Goal: Task Accomplishment & Management: Use online tool/utility

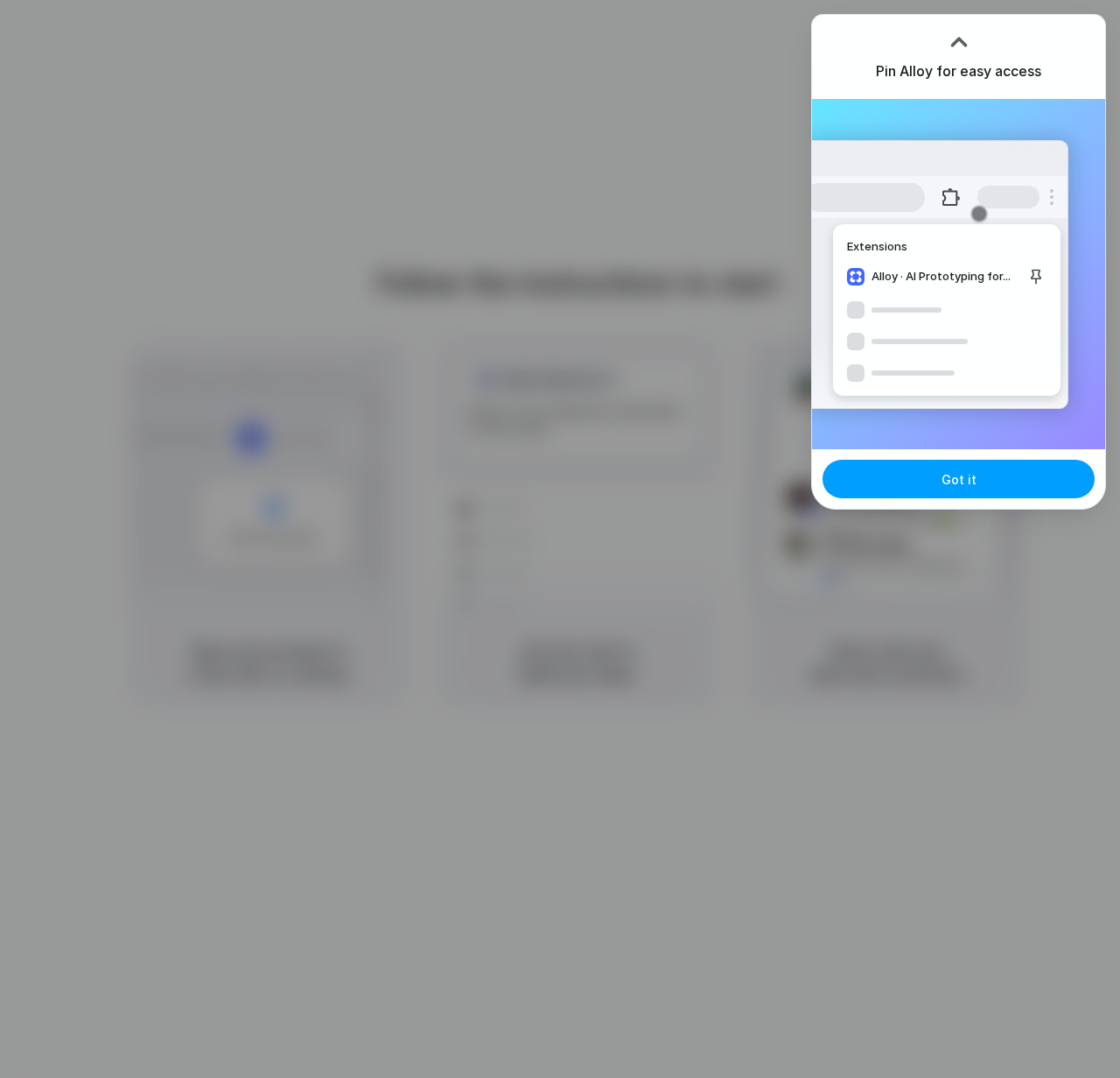
click at [952, 484] on span "Got it" at bounding box center [959, 479] width 35 height 18
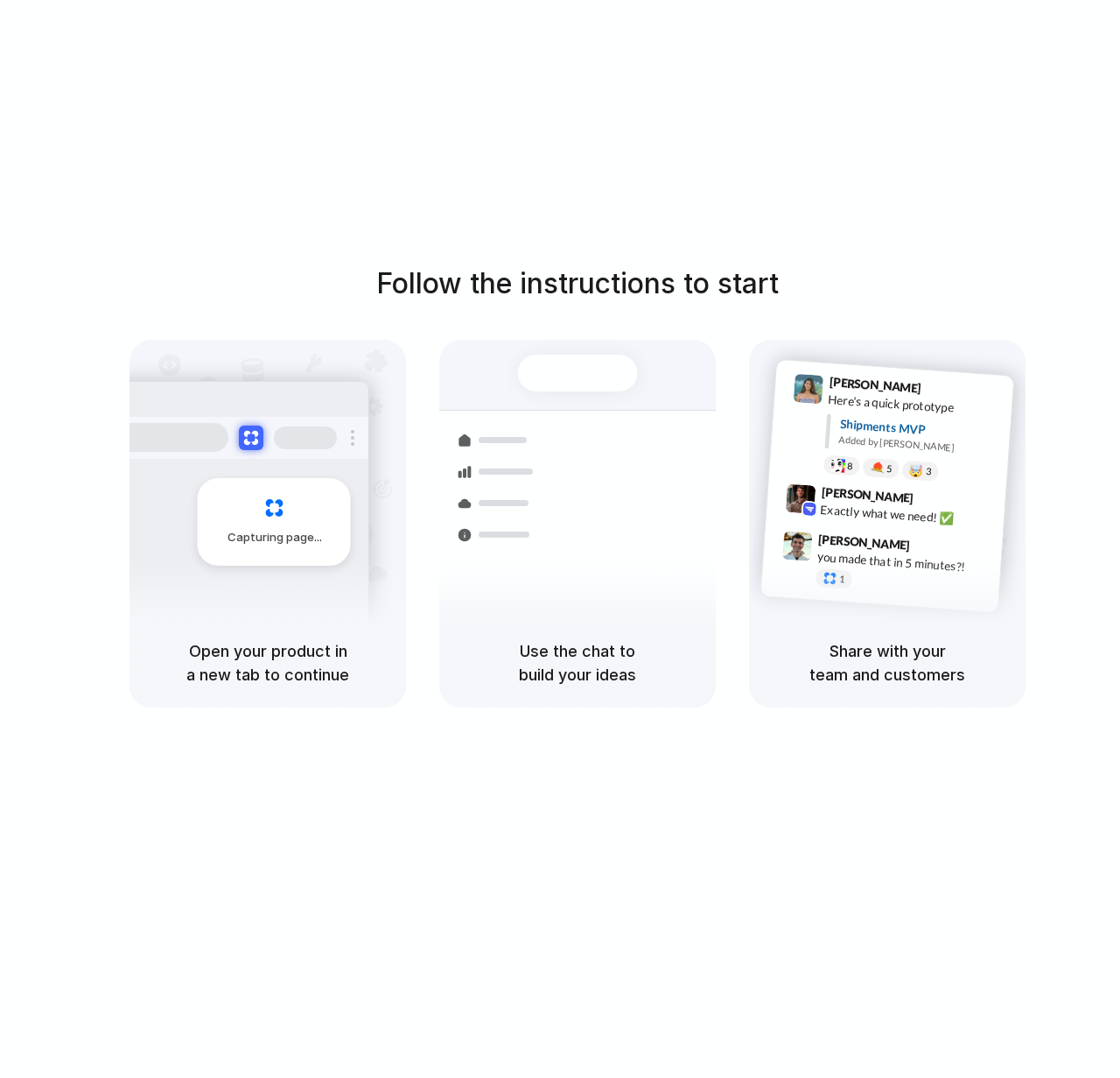
click at [512, 134] on div "Follow the instructions to start Capturing page Open your product in a new tab …" at bounding box center [578, 557] width 1155 height 1113
click at [359, 653] on h5 "Open your product in a new tab to continue" at bounding box center [267, 662] width 235 height 47
click at [554, 121] on div "Follow the instructions to start Capturing page Open your product in a new tab …" at bounding box center [578, 557] width 1155 height 1113
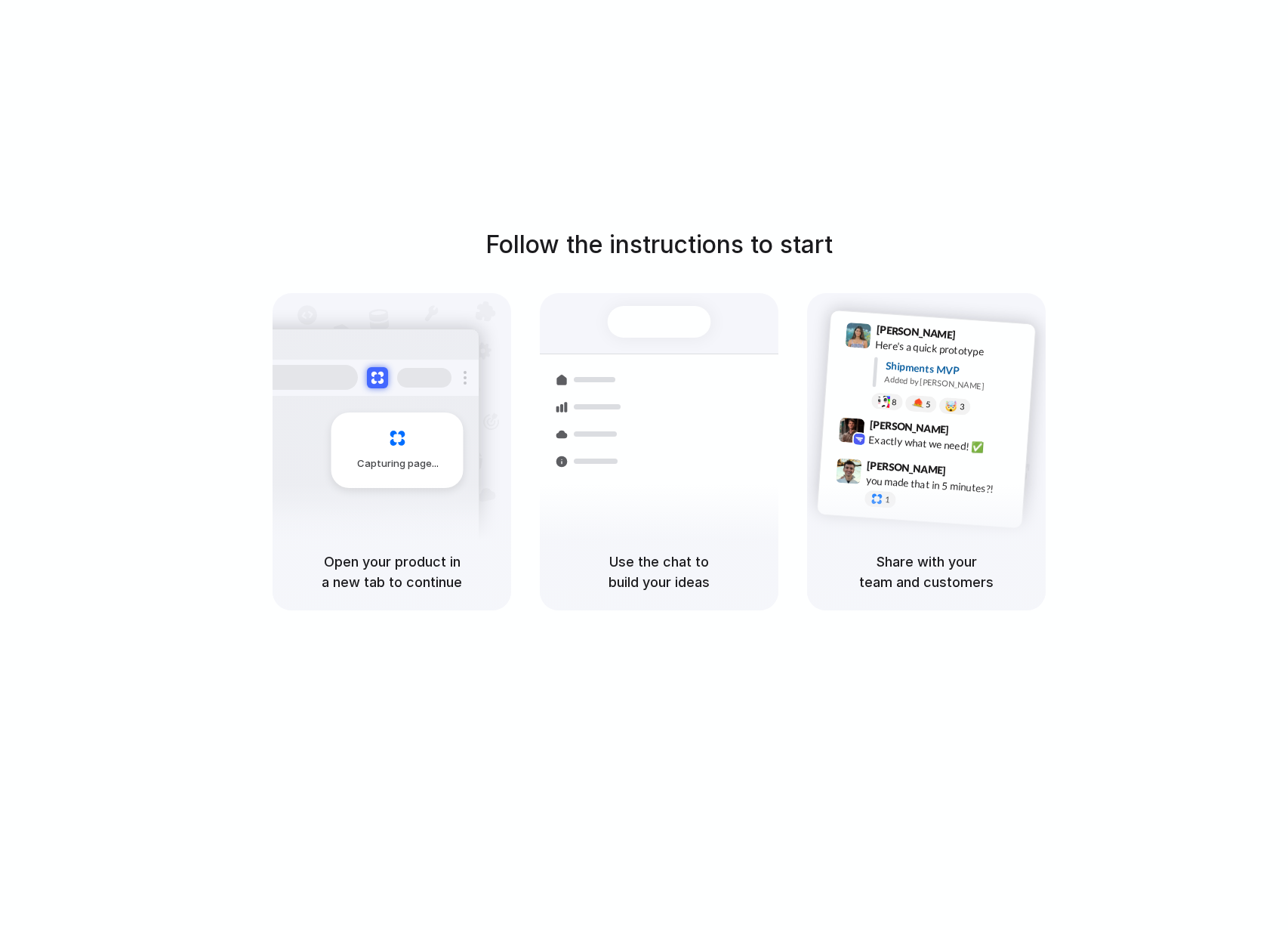
click at [946, 133] on div "Follow the instructions to start Capturing page Open your product in a new tab …" at bounding box center [659, 480] width 1318 height 960
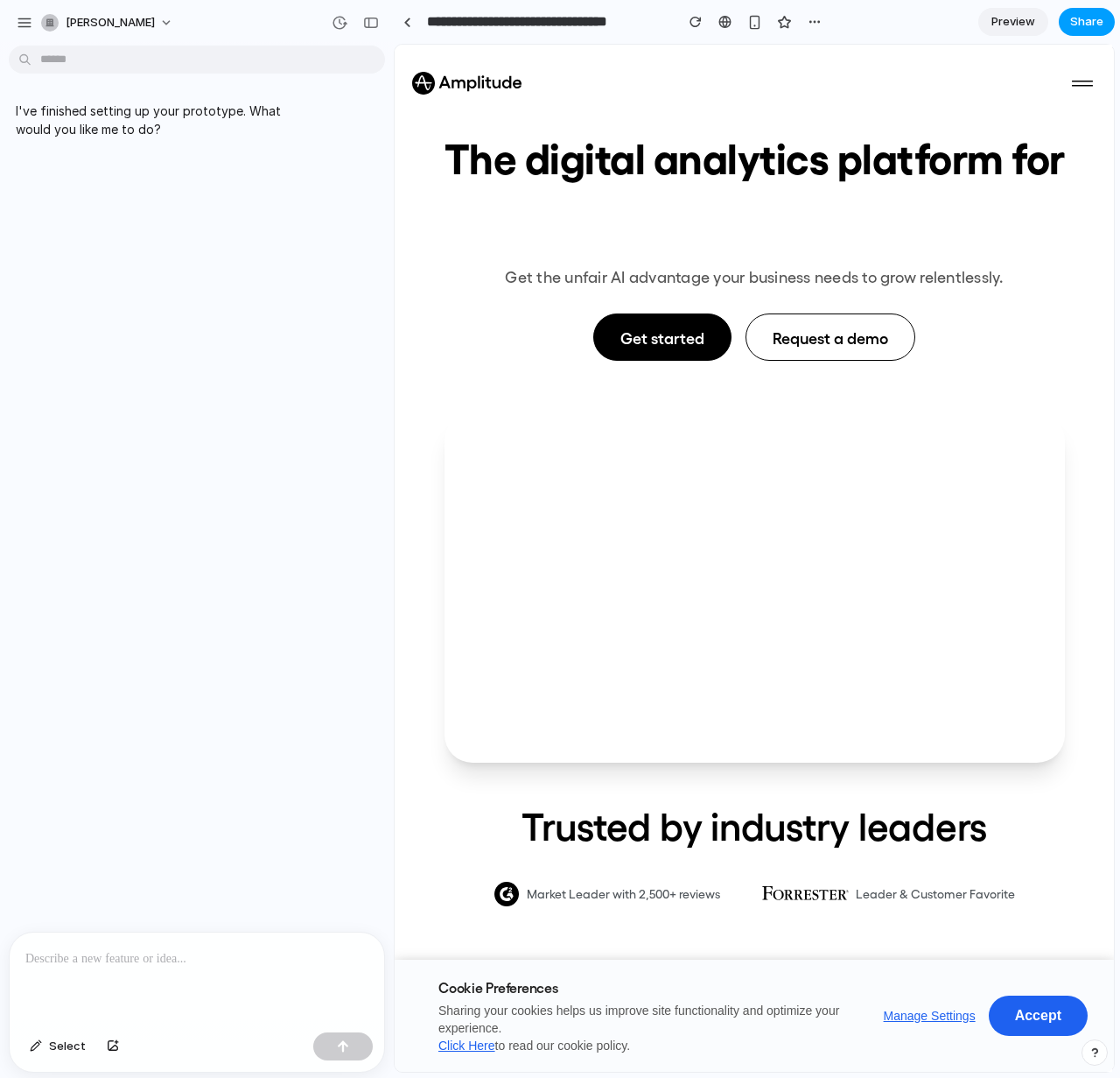
click at [1079, 27] on span "Share" at bounding box center [1087, 21] width 33 height 18
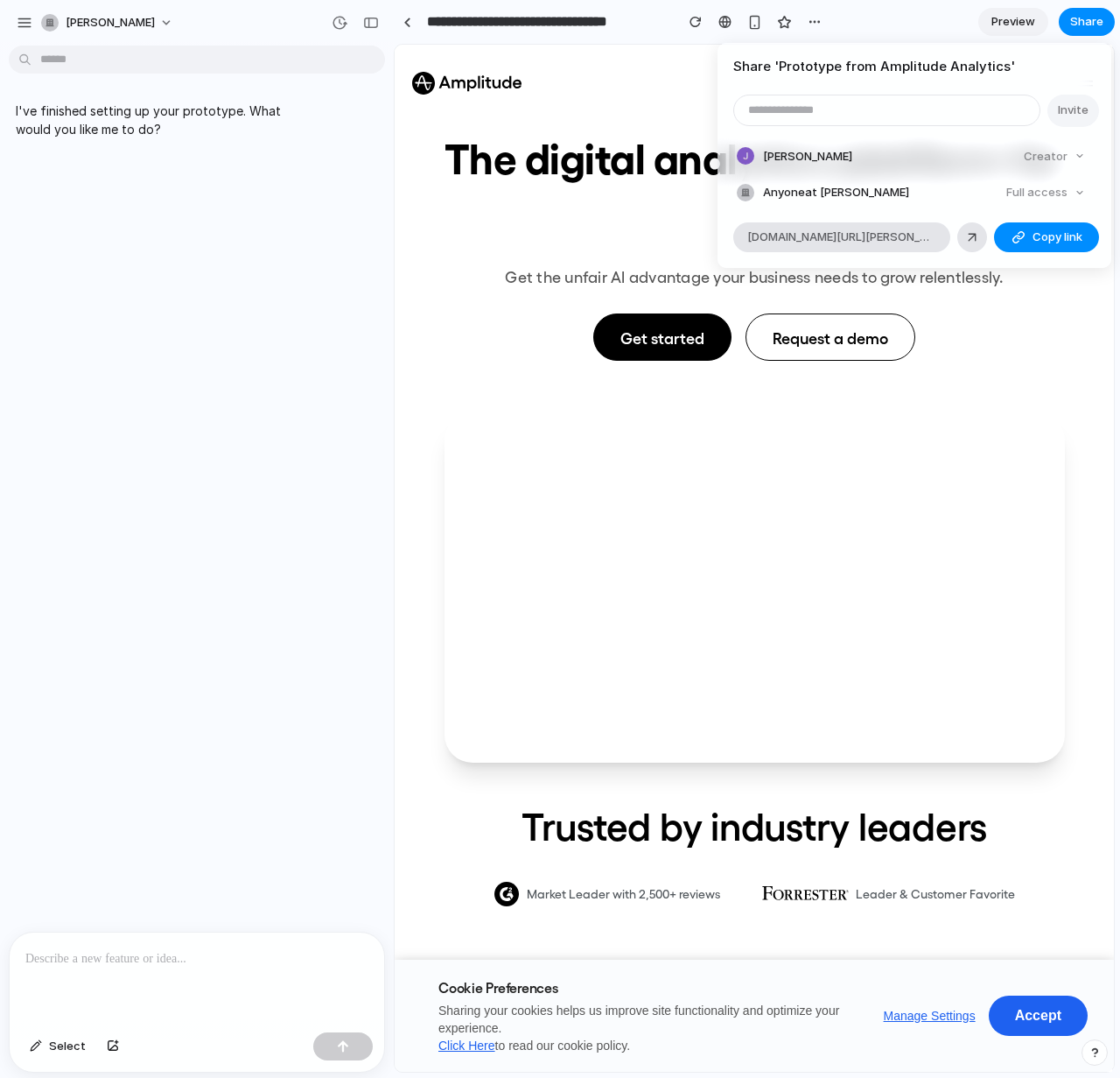
click at [578, 156] on div "Share ' Prototype from Amplitude Analytics ' Invite [PERSON_NAME] Creator Anyon…" at bounding box center [560, 539] width 1120 height 1078
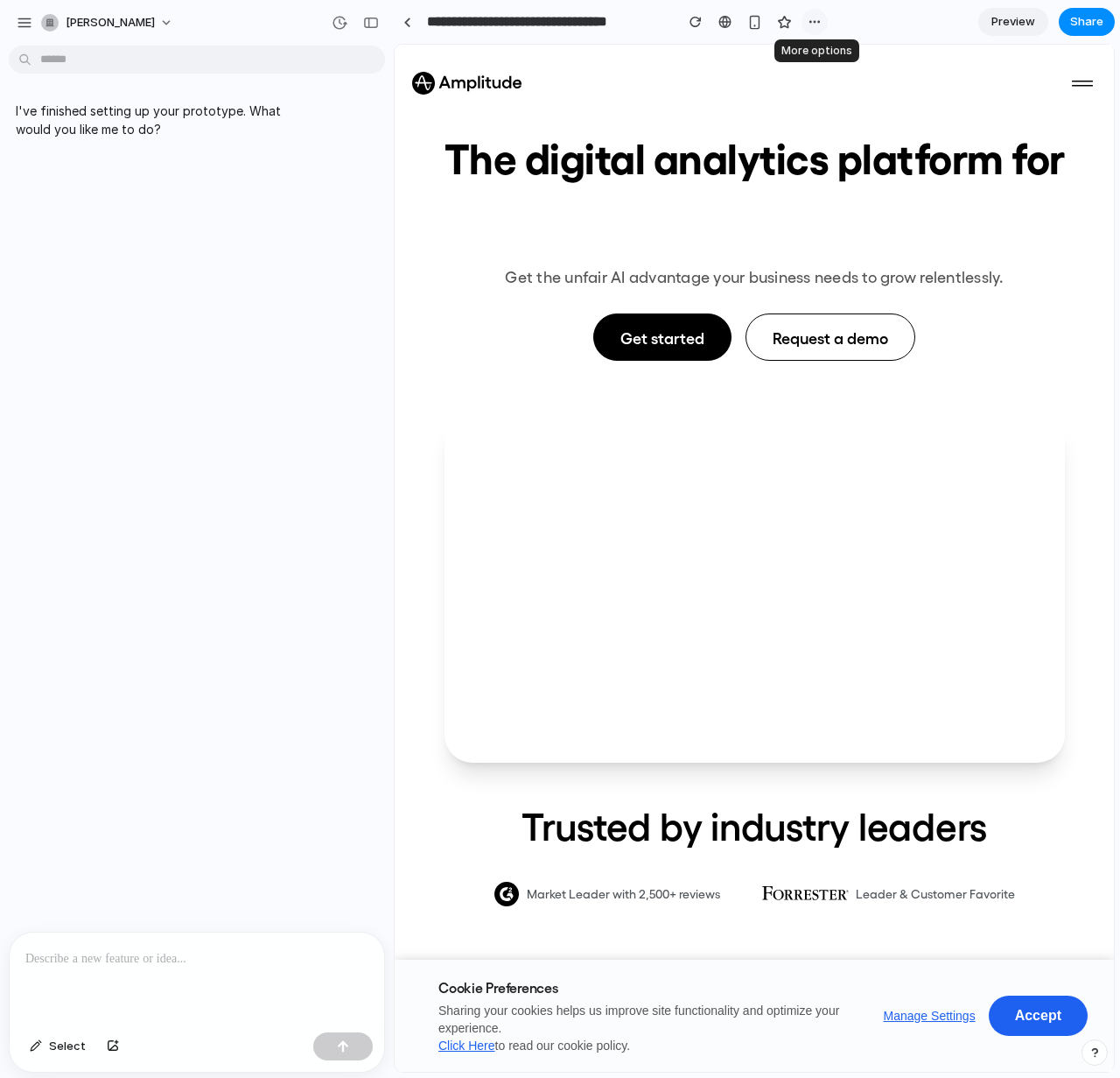
click at [817, 20] on div "button" at bounding box center [814, 21] width 14 height 14
click at [188, 35] on div "Duplicate Delete" at bounding box center [560, 539] width 1120 height 1078
click at [146, 24] on button "[PERSON_NAME]" at bounding box center [108, 23] width 148 height 28
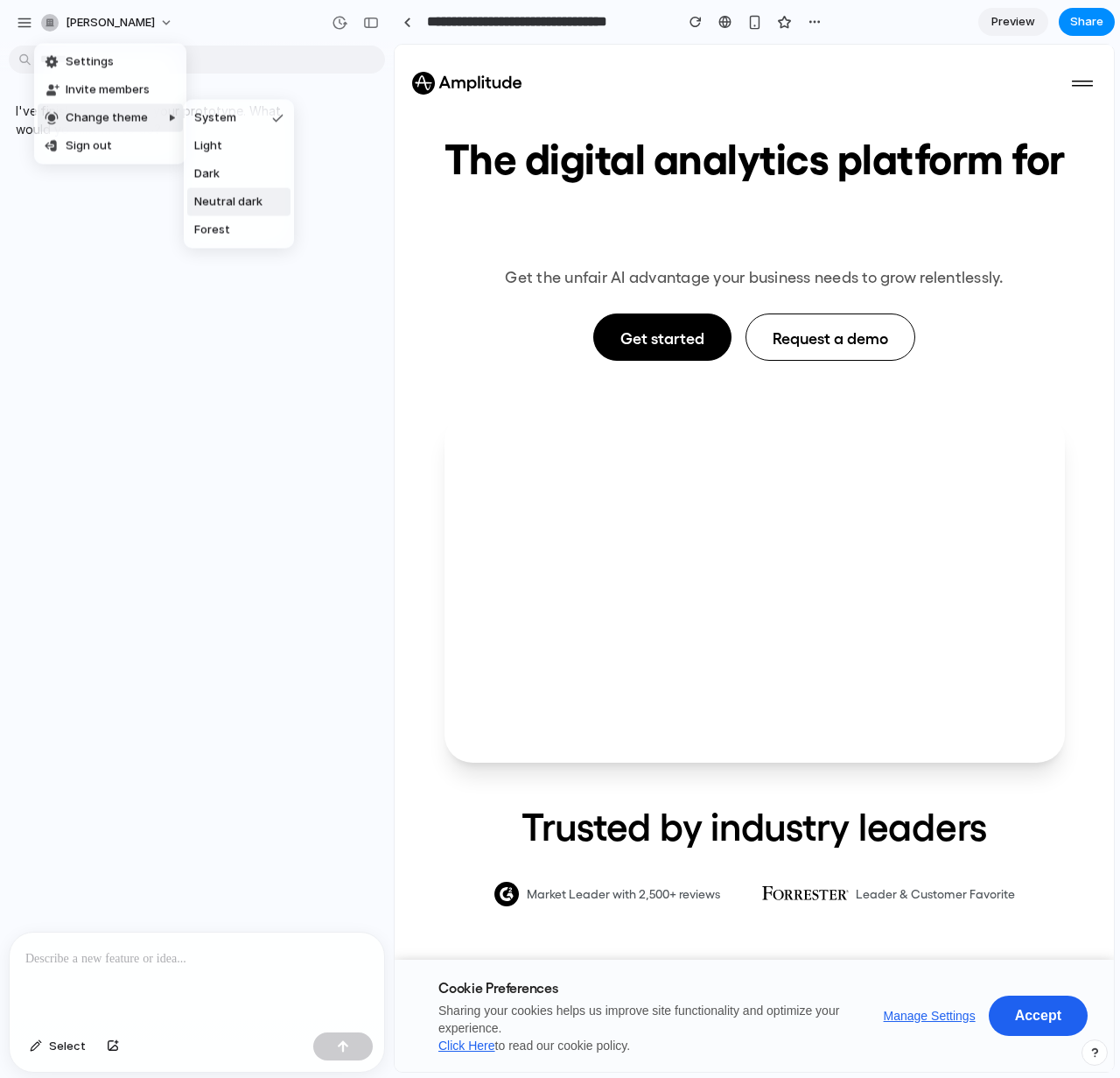
click at [194, 211] on li "Neutral dark" at bounding box center [239, 202] width 103 height 28
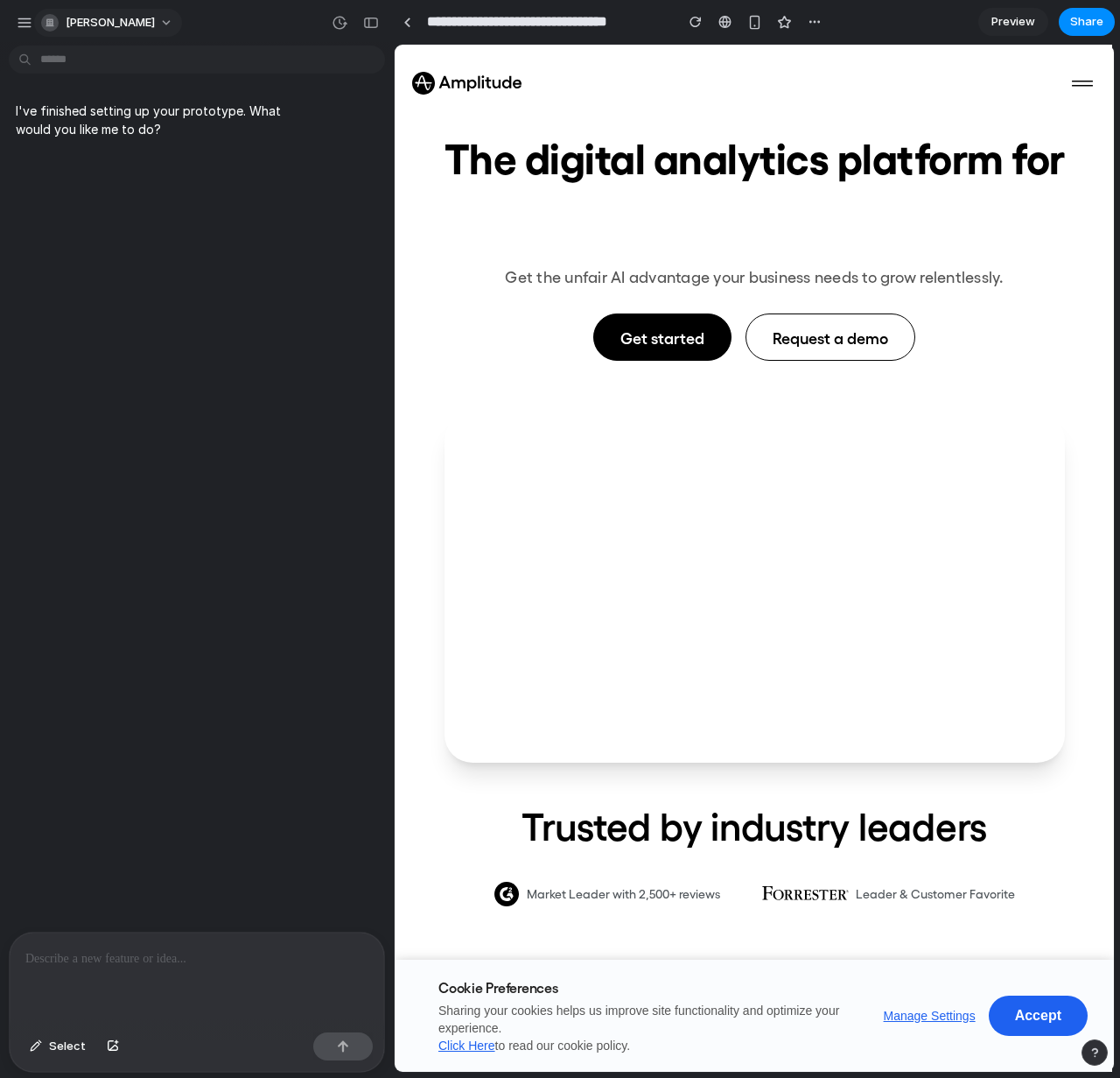
click at [142, 23] on button "[PERSON_NAME]" at bounding box center [108, 23] width 148 height 28
click at [262, 122] on li "System" at bounding box center [244, 118] width 114 height 28
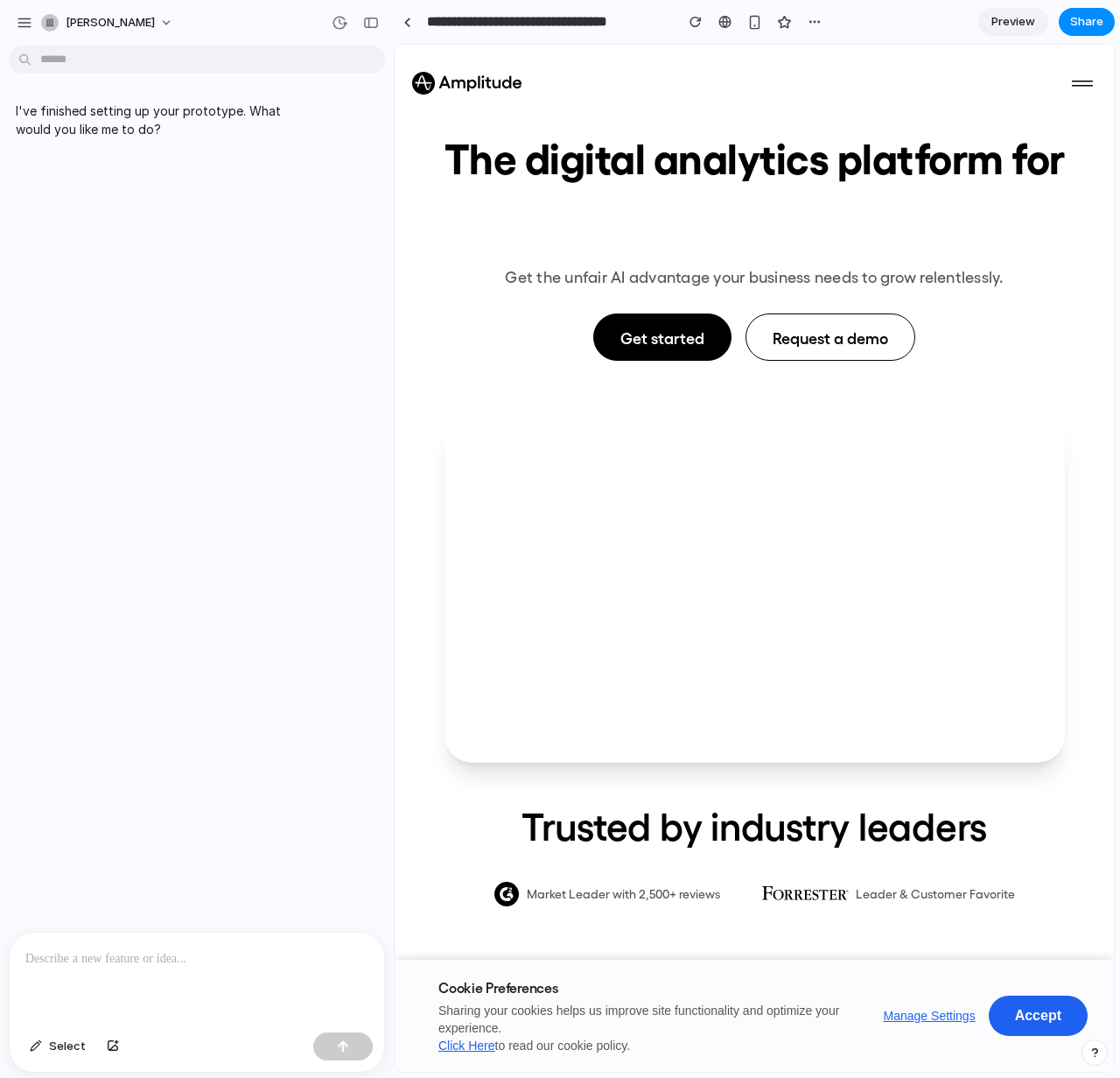
click at [158, 244] on div "I've finished setting up your prototype. What would you like me to do?" at bounding box center [192, 492] width 383 height 879
click at [15, 24] on button "button" at bounding box center [24, 22] width 27 height 27
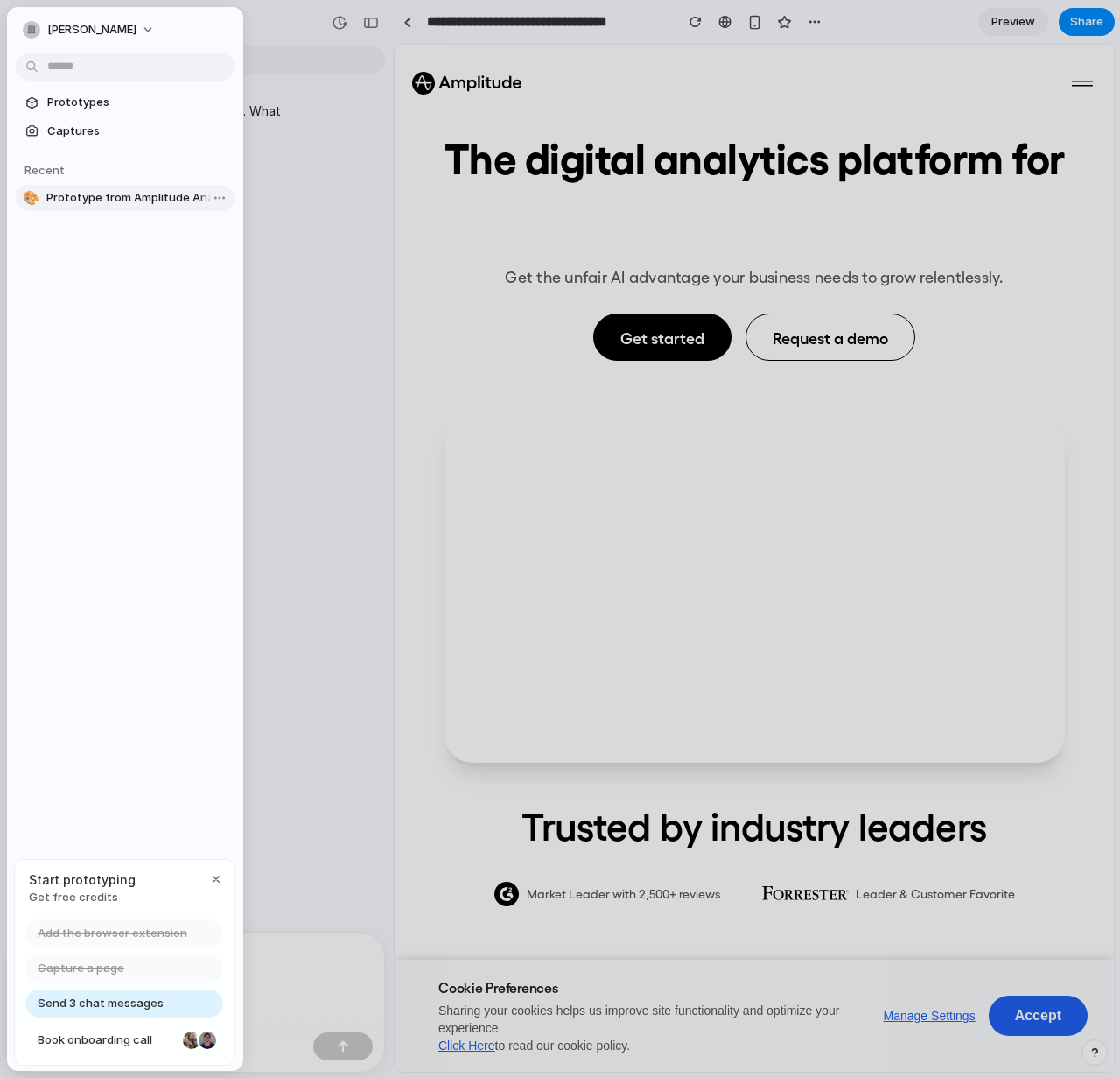
click at [134, 199] on span "Prototype from Amplitude Analytics" at bounding box center [136, 197] width 181 height 18
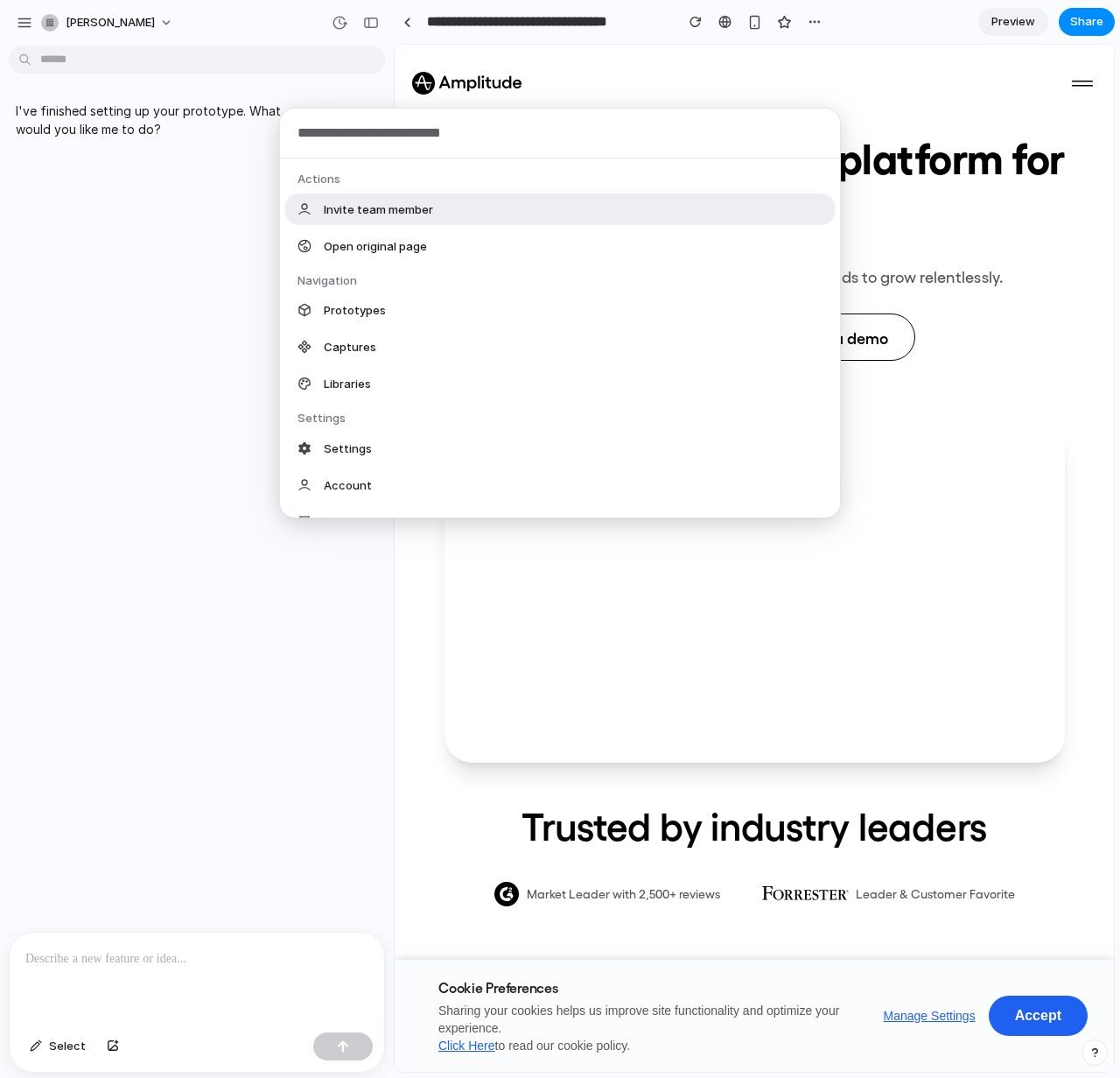
click at [174, 72] on body "**********" at bounding box center [560, 539] width 1120 height 1078
click at [180, 165] on div "Actions Invite team member Open original page Navigation Prototypes Captures Li…" at bounding box center [560, 539] width 1120 height 1078
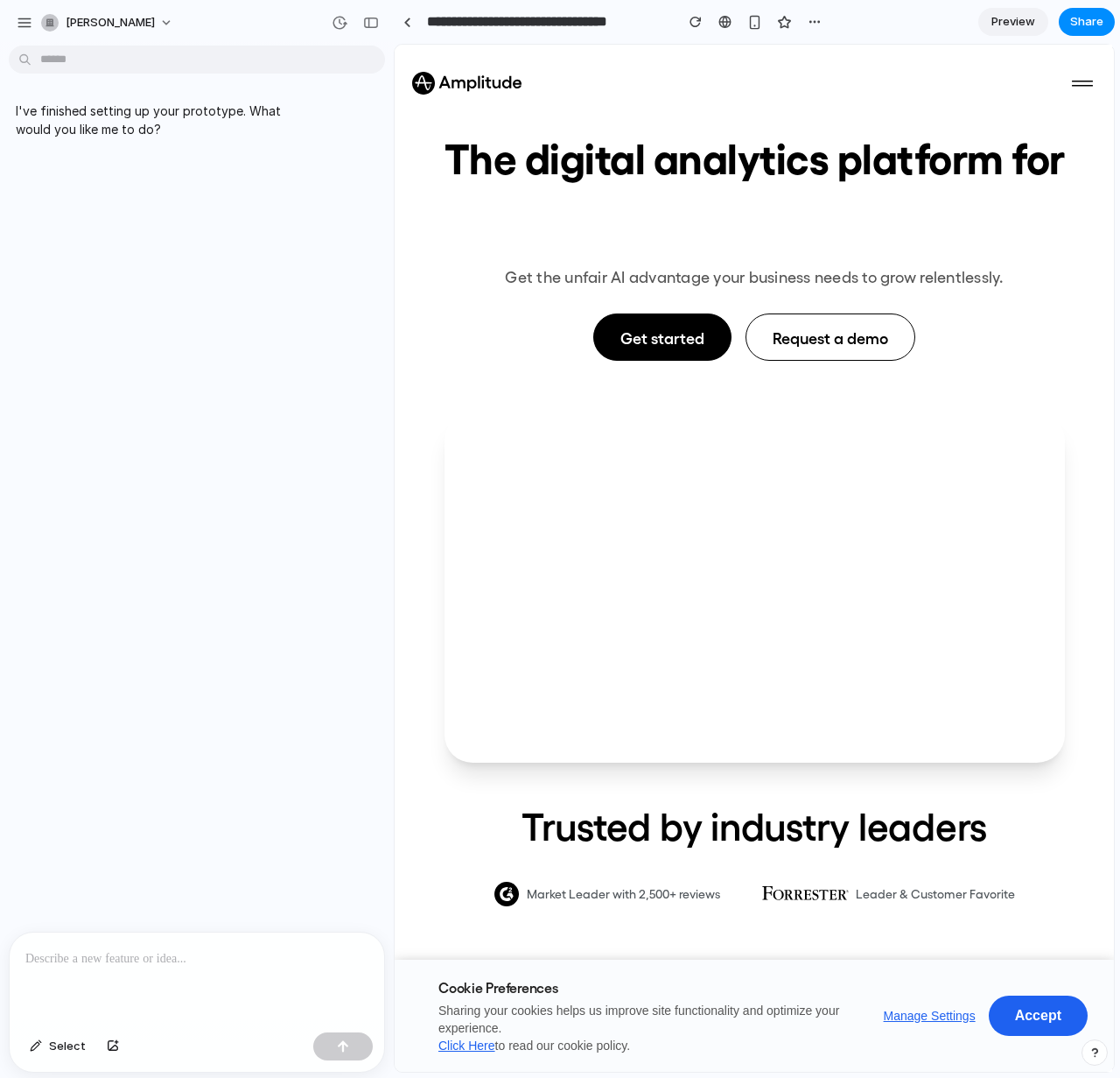
click at [161, 953] on p at bounding box center [197, 958] width 343 height 21
click at [58, 1051] on span "Select" at bounding box center [67, 1046] width 37 height 18
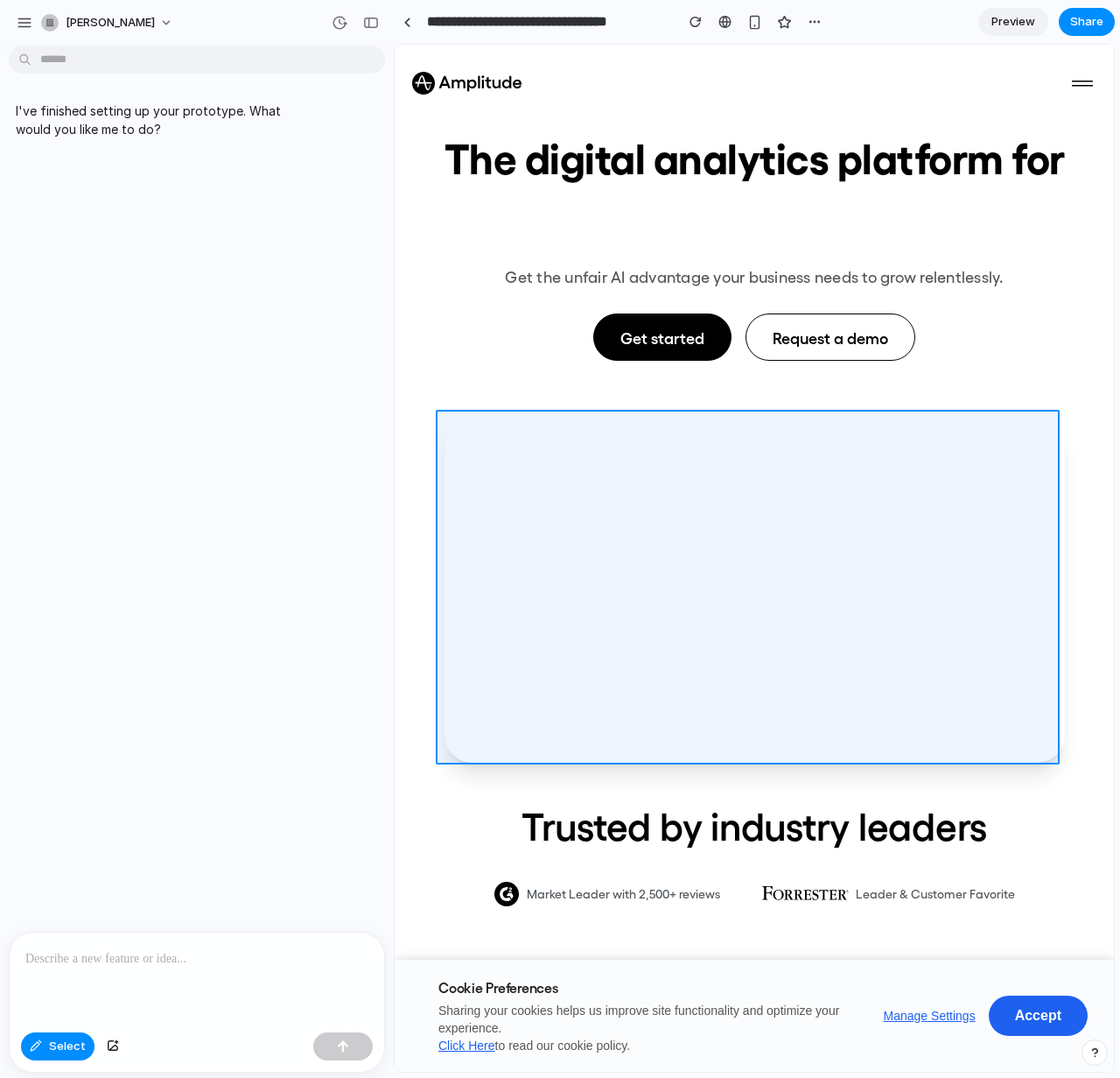
click at [798, 592] on div at bounding box center [754, 558] width 718 height 1026
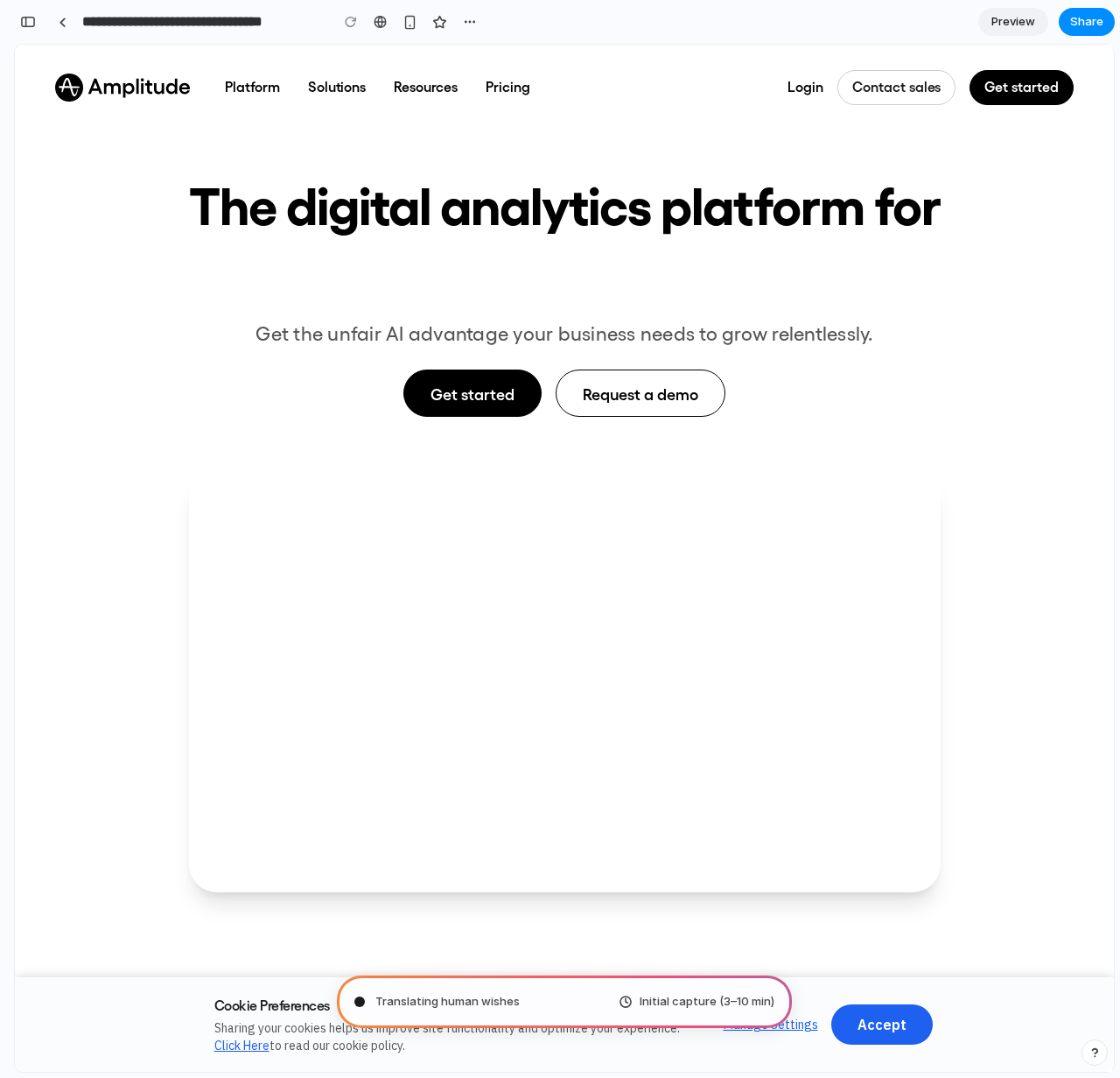
type input "**********"
click at [64, 25] on div at bounding box center [63, 22] width 8 height 9
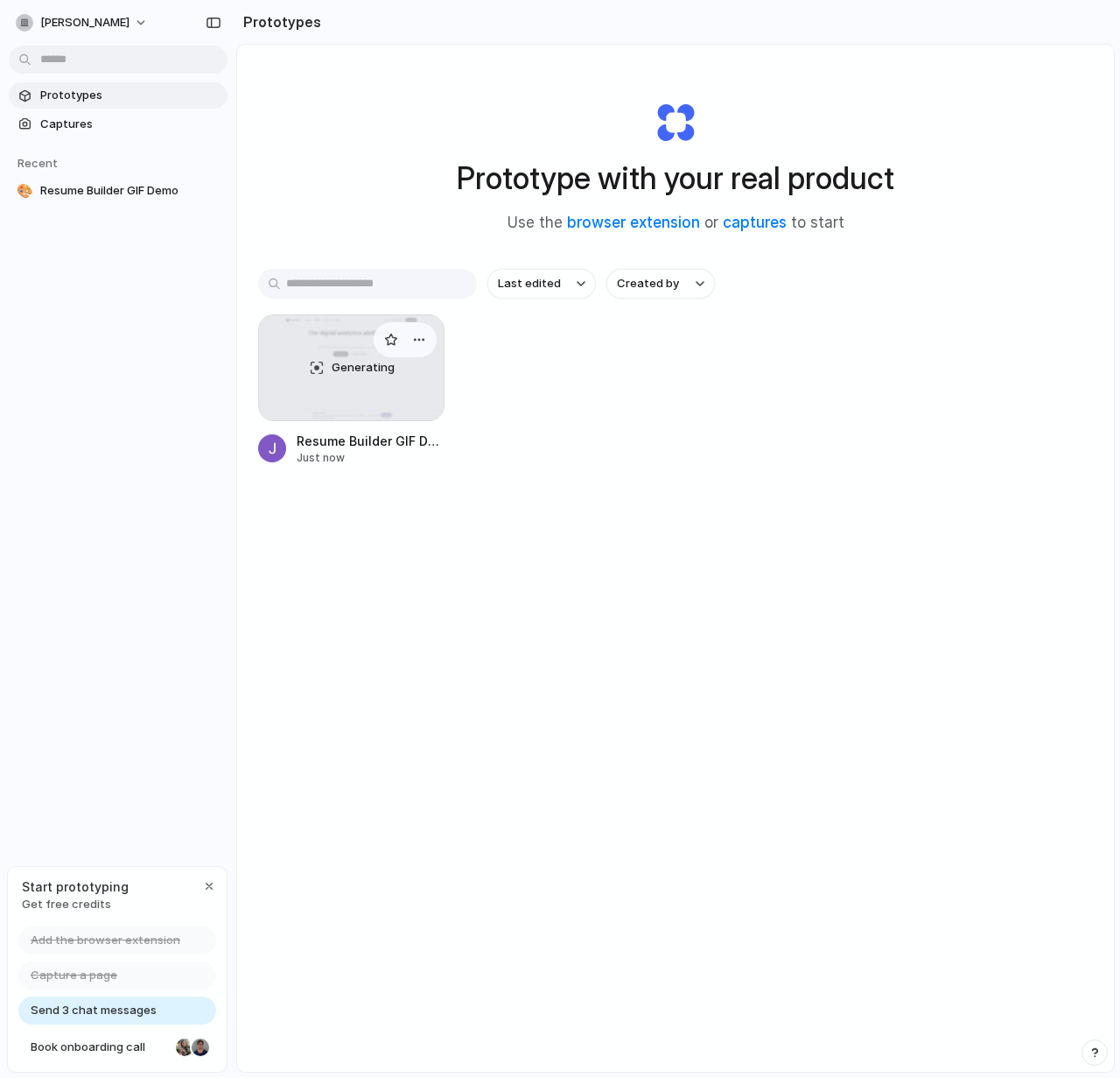
click at [402, 380] on div "Generating" at bounding box center [351, 368] width 184 height 105
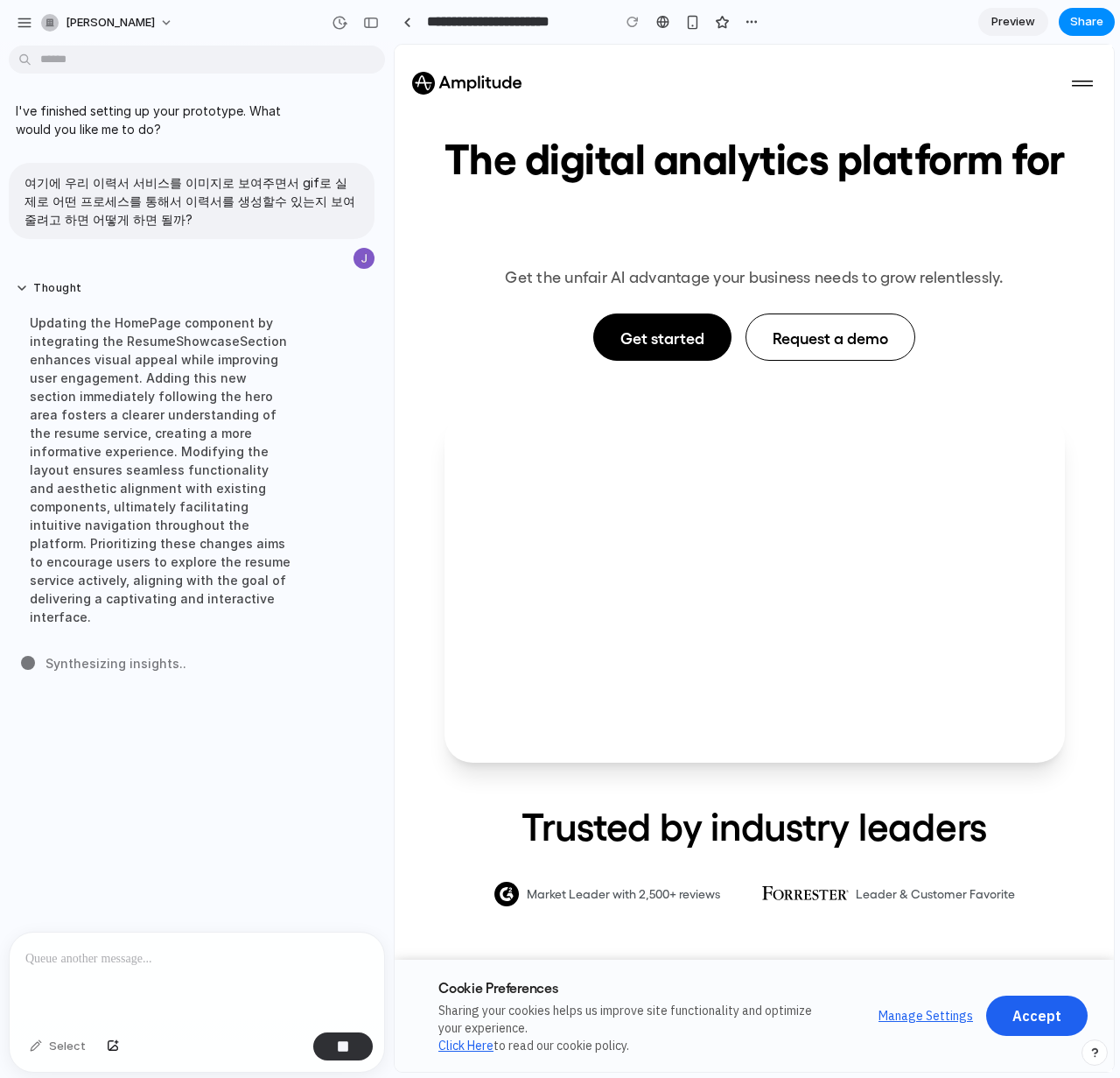
click at [131, 950] on p at bounding box center [197, 958] width 343 height 21
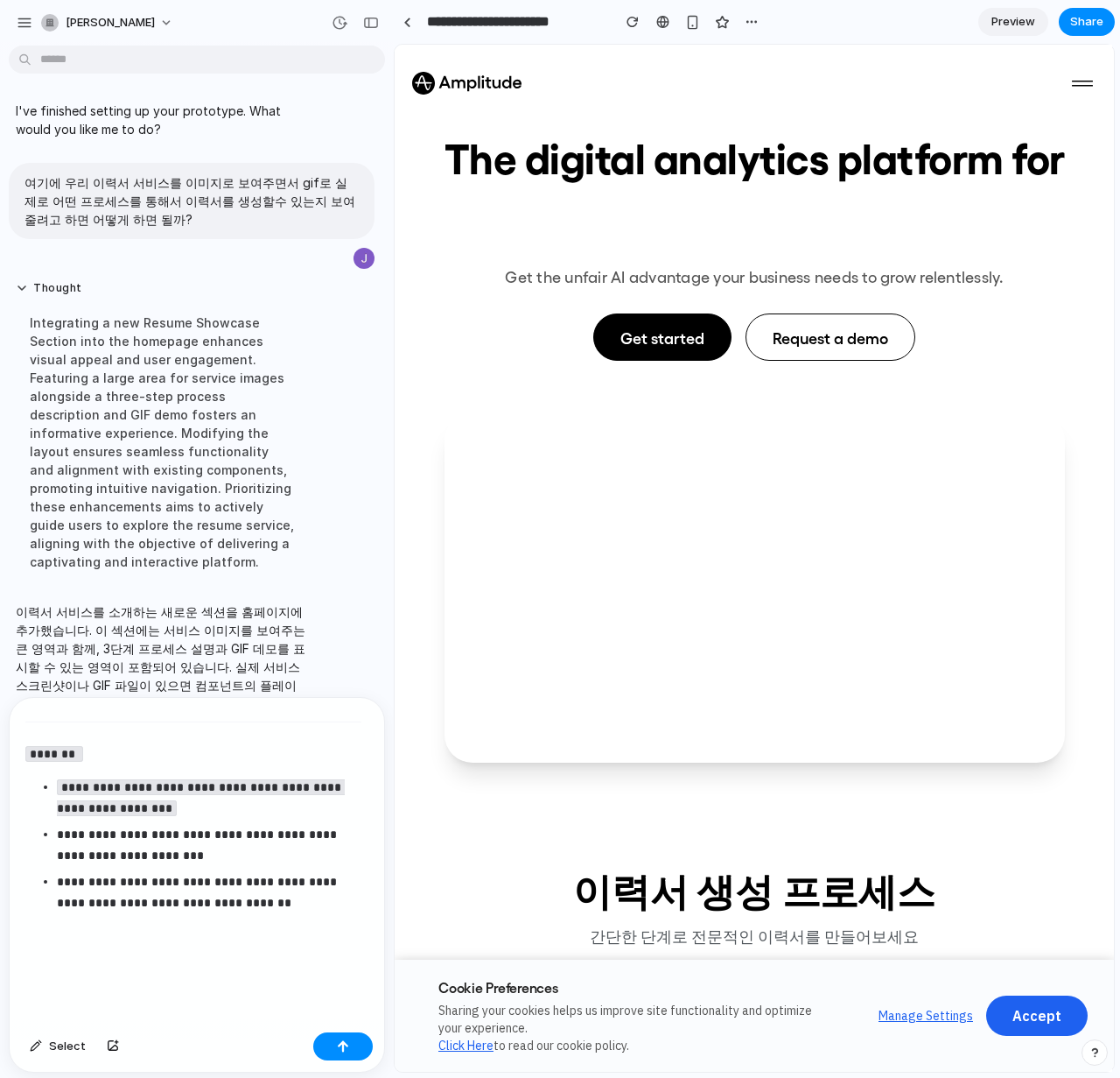
scroll to position [20655, 0]
drag, startPoint x: 167, startPoint y: 925, endPoint x: 22, endPoint y: 872, distance: 154.4
click at [22, 871] on div "**********" at bounding box center [192, 861] width 368 height 327
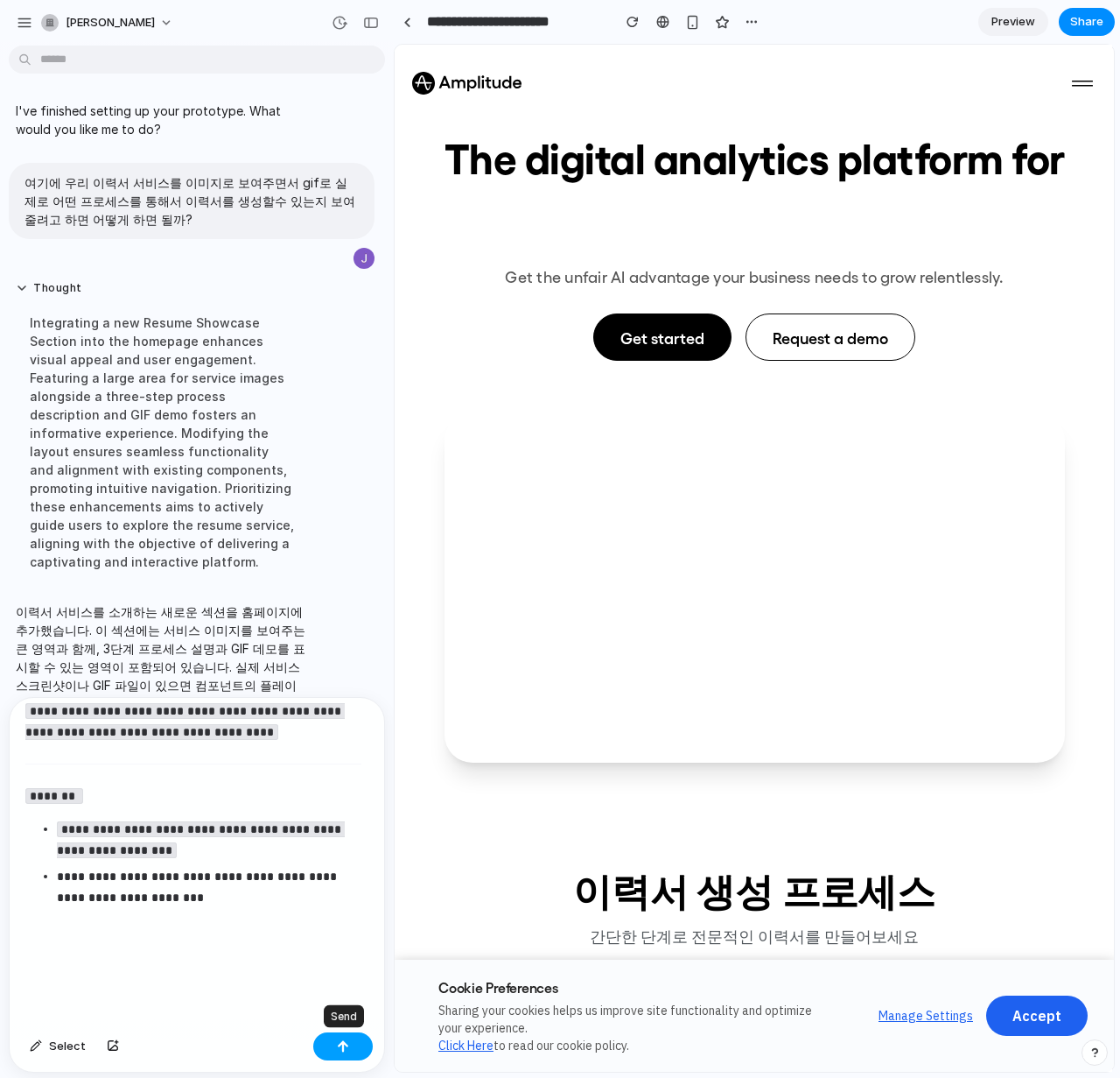
click at [361, 1041] on button "button" at bounding box center [343, 1046] width 60 height 28
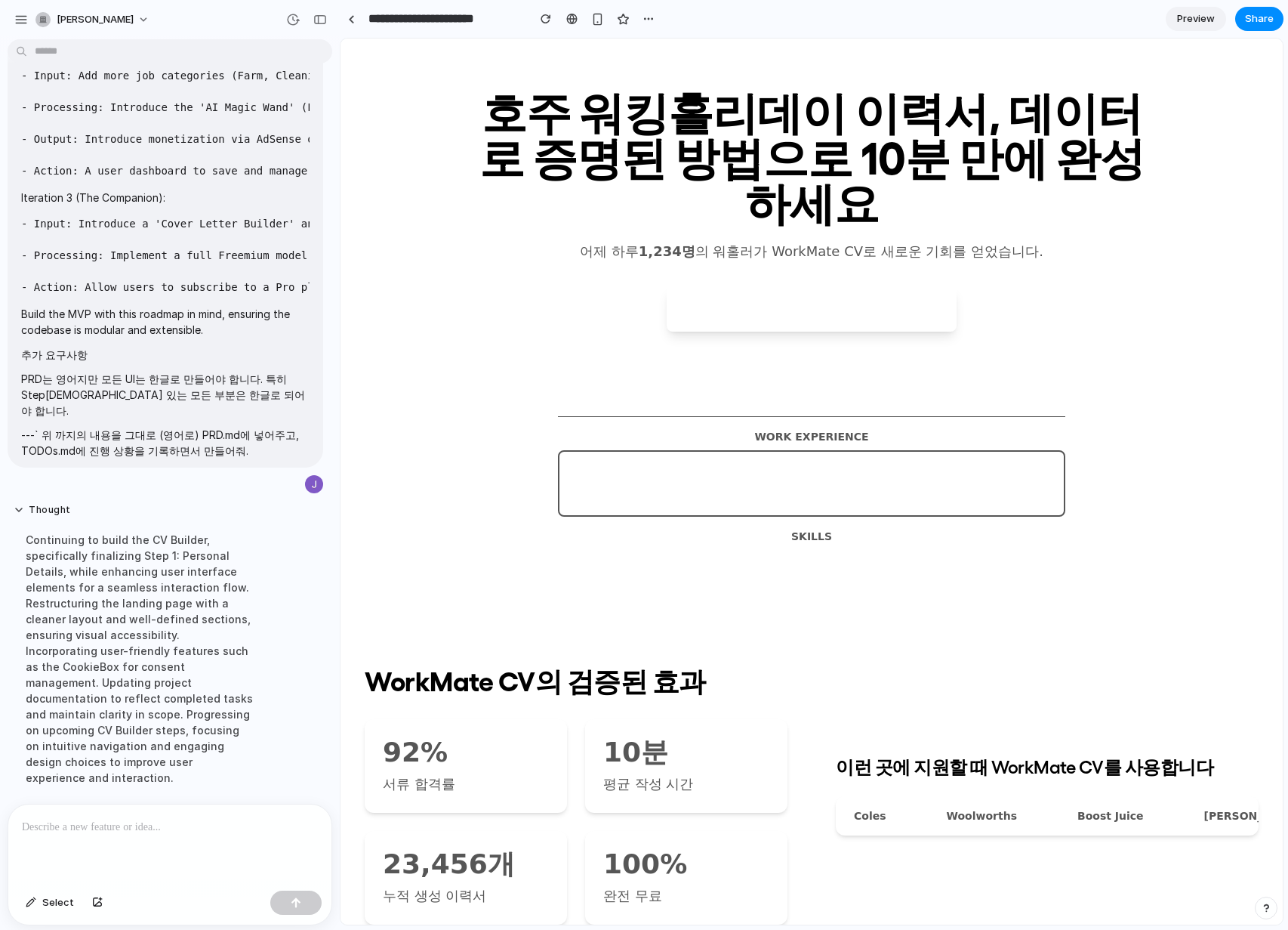
scroll to position [13500, 0]
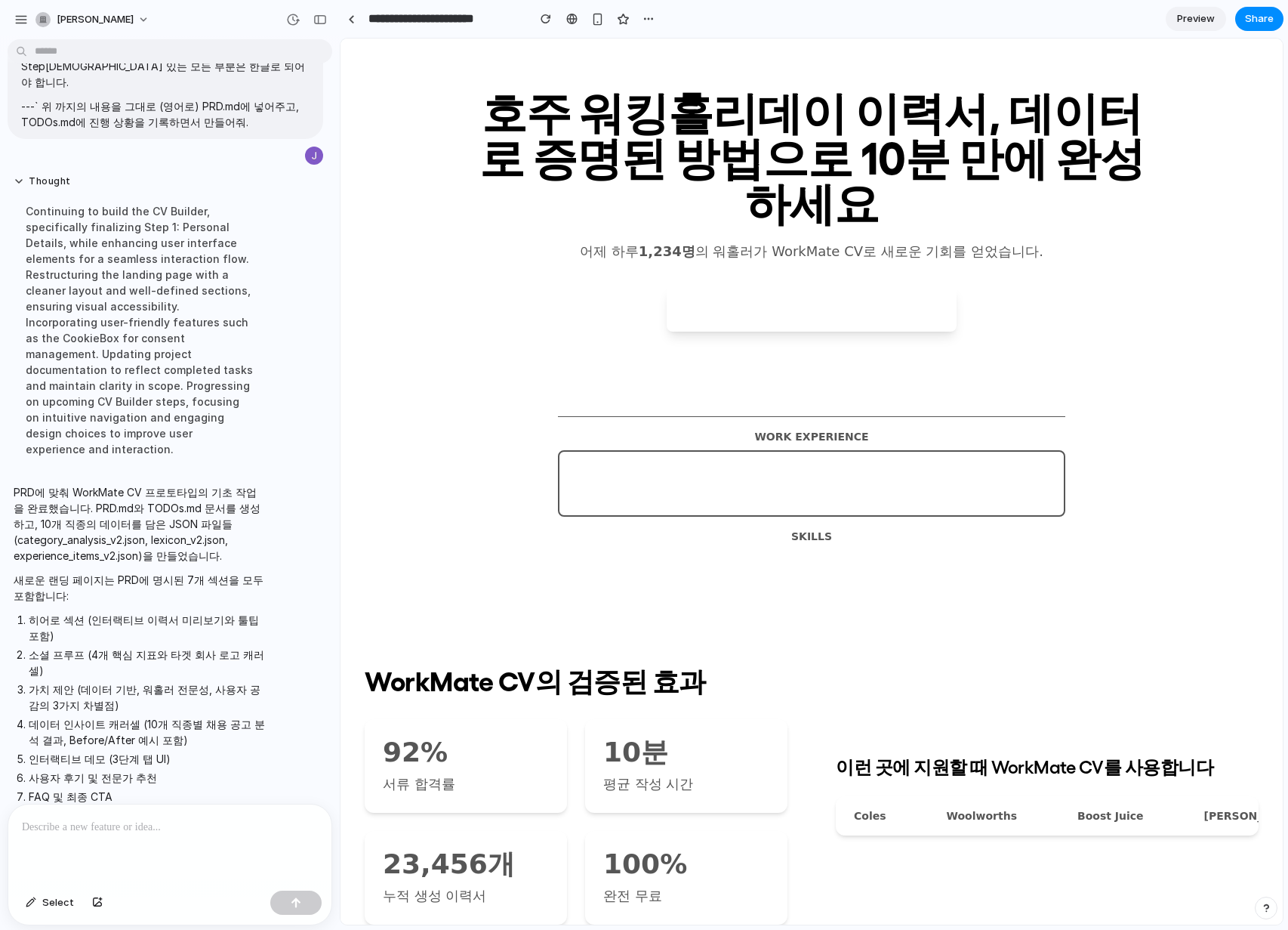
click at [165, 646] on li "소셜 프루프 (4개 핵심 지표와 타겟 회사 로고 캐러셀)" at bounding box center [147, 662] width 237 height 32
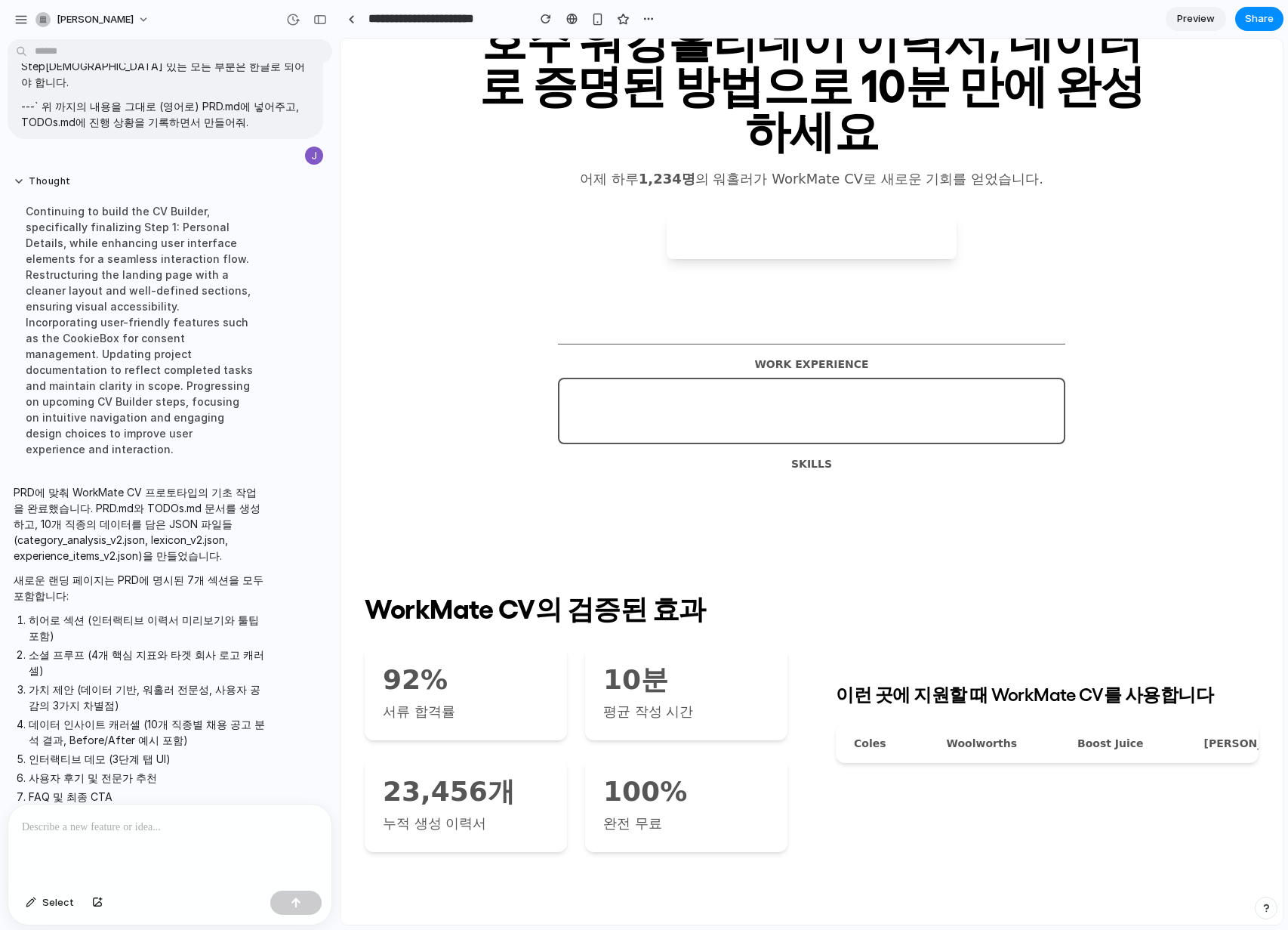
scroll to position [0, 0]
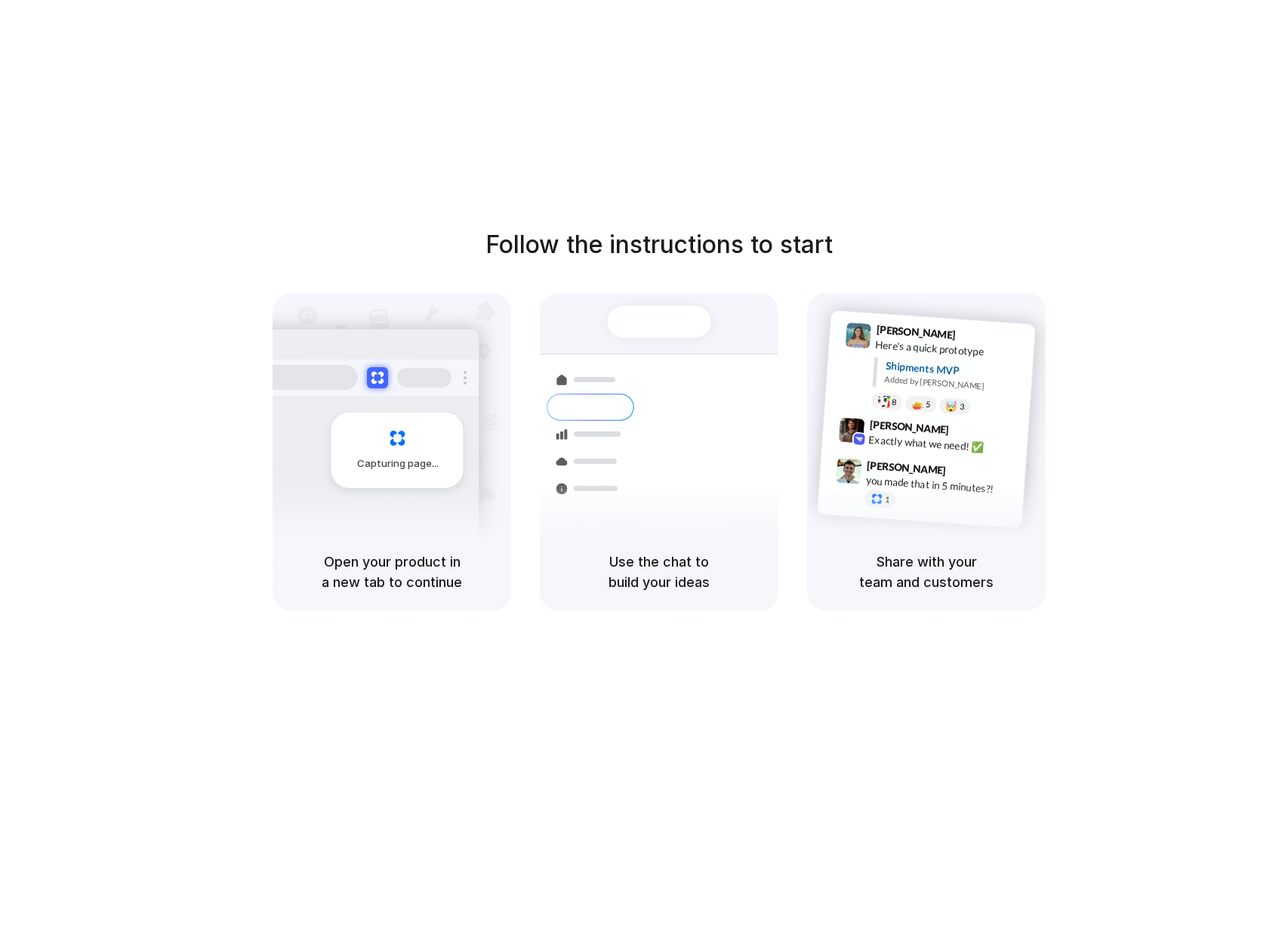
click at [1018, 127] on div "Follow the instructions to start Capturing page Open your product in a new tab …" at bounding box center [659, 480] width 1318 height 960
click at [1017, 130] on div "Follow the instructions to start Capturing page Open your product in a new tab …" at bounding box center [659, 480] width 1318 height 960
